Goal: Answer question/provide support

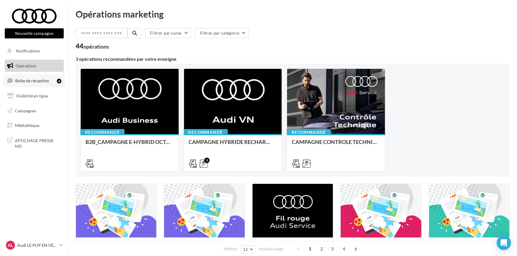
click at [42, 85] on link "Boîte de réception 4" at bounding box center [34, 80] width 61 height 13
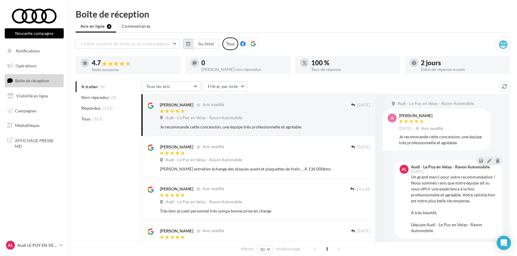
click at [184, 43] on button "button" at bounding box center [188, 44] width 10 height 10
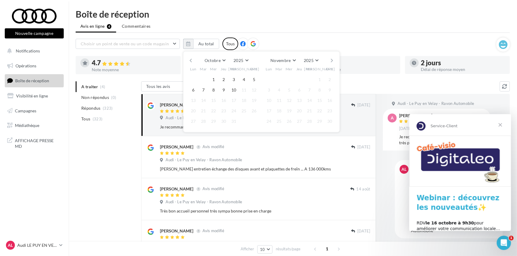
click at [192, 57] on button "button" at bounding box center [190, 60] width 5 height 8
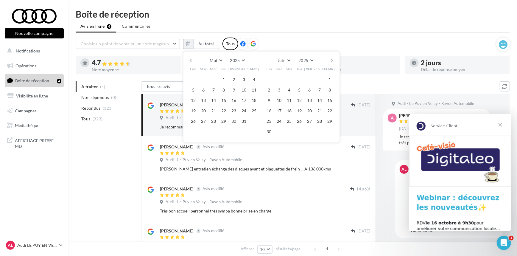
click at [192, 57] on button "button" at bounding box center [190, 60] width 5 height 8
click at [212, 82] on button "1" at bounding box center [213, 79] width 9 height 9
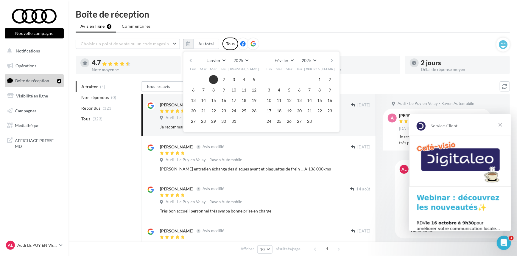
click at [332, 59] on button "button" at bounding box center [332, 60] width 5 height 8
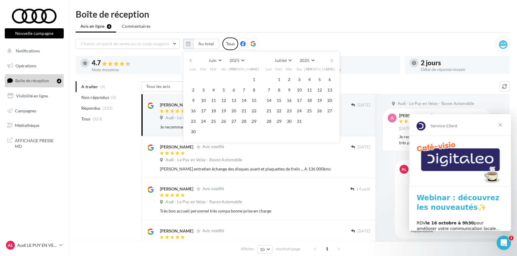
click at [332, 59] on button "button" at bounding box center [332, 60] width 5 height 8
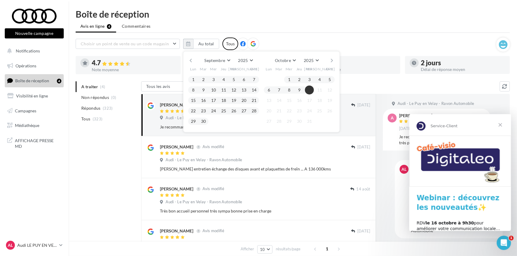
click at [310, 90] on button "10" at bounding box center [309, 89] width 9 height 9
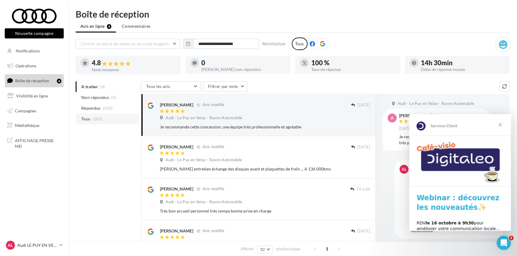
click at [101, 116] on li "Tous (105)" at bounding box center [107, 118] width 63 height 11
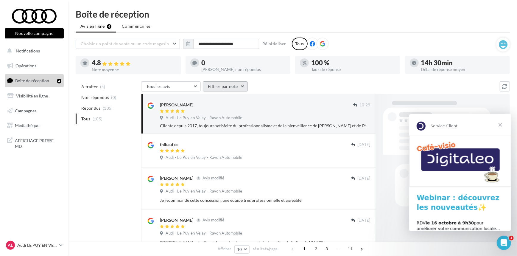
click at [223, 85] on button "Filtrer par note" at bounding box center [225, 86] width 45 height 10
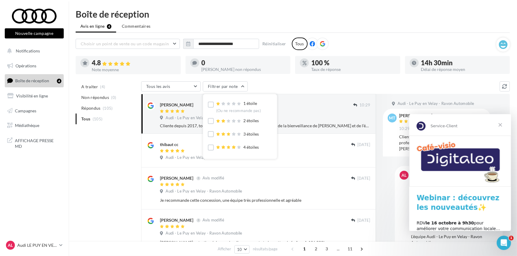
click at [214, 105] on div "1 étoile (Ou ne recommande pas)" at bounding box center [234, 106] width 53 height 12
click at [212, 106] on label at bounding box center [211, 105] width 6 height 6
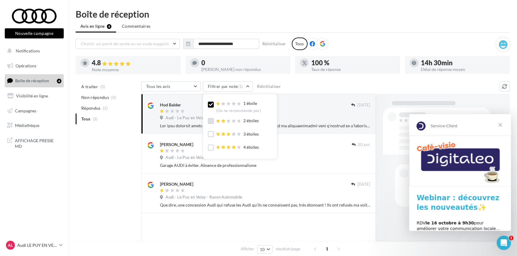
click at [212, 124] on label at bounding box center [211, 121] width 6 height 6
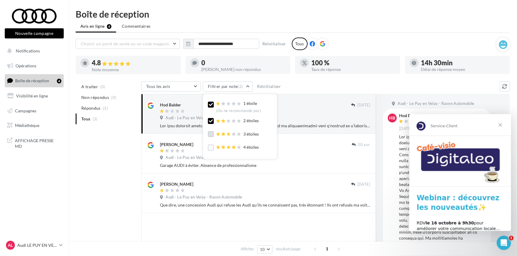
click at [211, 135] on label at bounding box center [211, 134] width 6 height 6
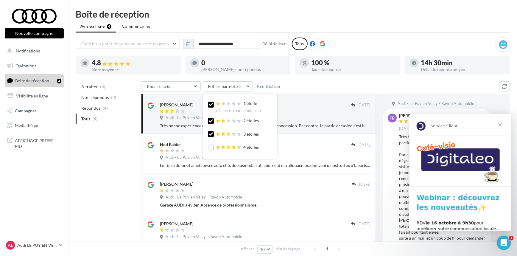
click at [505, 126] on span "Fermer" at bounding box center [499, 124] width 21 height 21
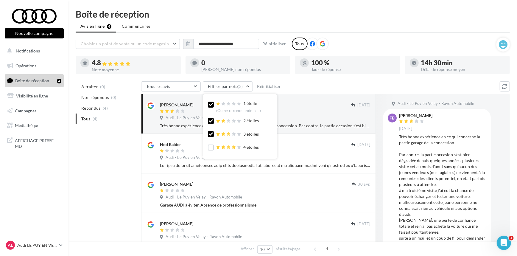
click at [301, 84] on div "Tous les avis Tous les avis Avis avec commentaire Avis sans commentaire Filtrer…" at bounding box center [320, 86] width 359 height 11
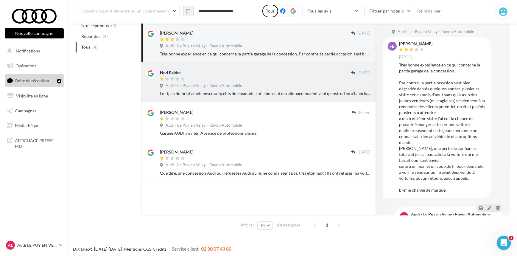
scroll to position [77, 0]
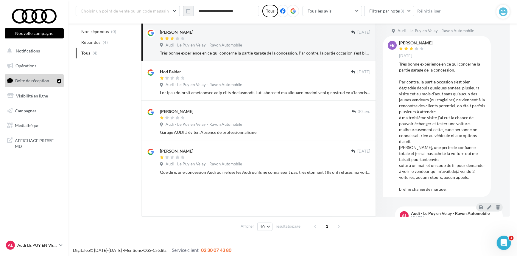
click at [32, 250] on link "AL Audi LE PUY EN VELAY audi-lepu-car" at bounding box center [34, 244] width 59 height 11
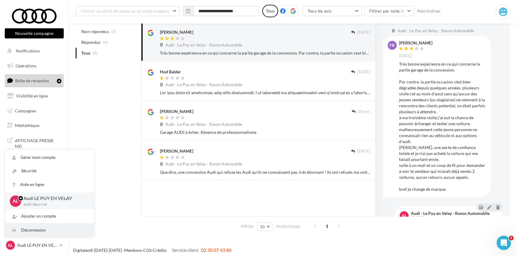
click at [41, 231] on div "Déconnexion" at bounding box center [49, 229] width 89 height 13
